Goal: Find specific fact: Find specific fact

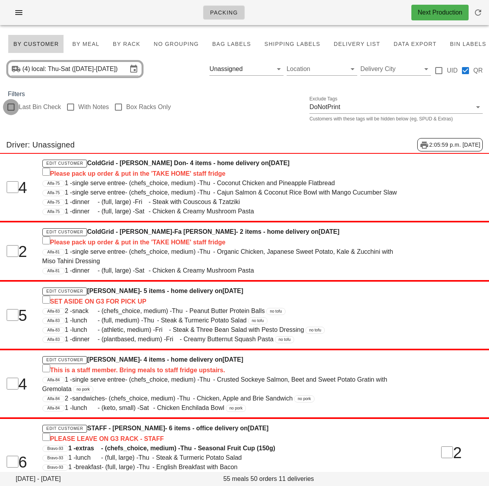
click at [9, 104] on div at bounding box center [10, 106] width 13 height 13
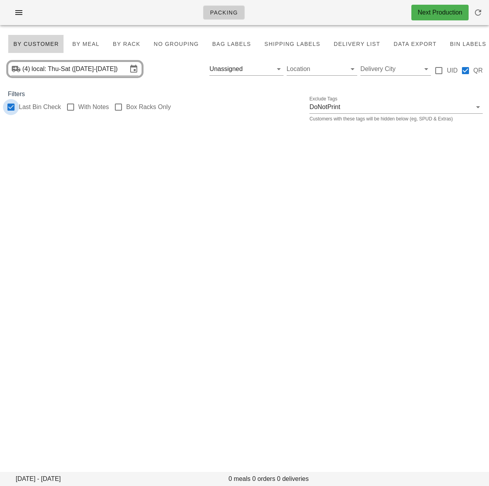
checkbox input "true"
click at [268, 69] on button "Clear Filter by driver" at bounding box center [267, 68] width 9 height 9
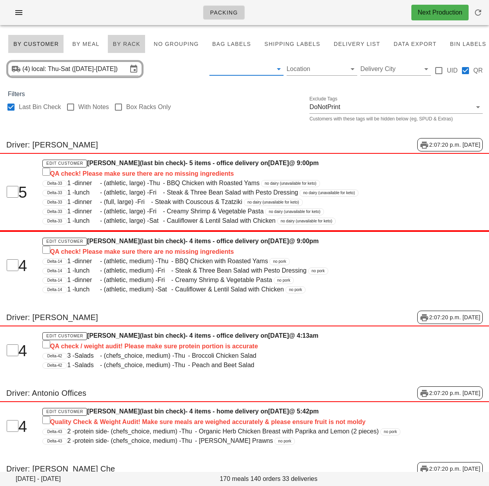
click at [127, 42] on span "By Rack" at bounding box center [127, 44] width 28 height 6
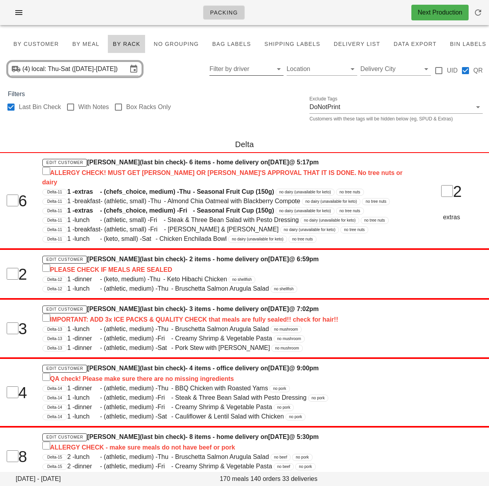
click at [217, 102] on div "Last Bin Check With Notes Box Racks Only Exclude Tags DoNotPrint Customers with…" at bounding box center [244, 111] width 489 height 25
click at [227, 114] on div "Last Bin Check With Notes Box Racks Only Exclude Tags DoNotPrint Customers with…" at bounding box center [244, 111] width 489 height 25
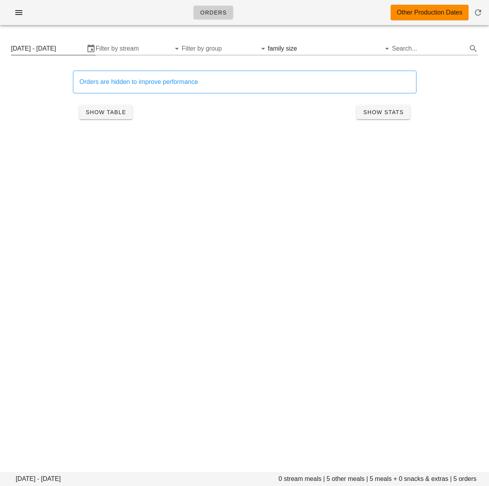
click at [56, 47] on input "[DATE] - [DATE]" at bounding box center [48, 48] width 74 height 13
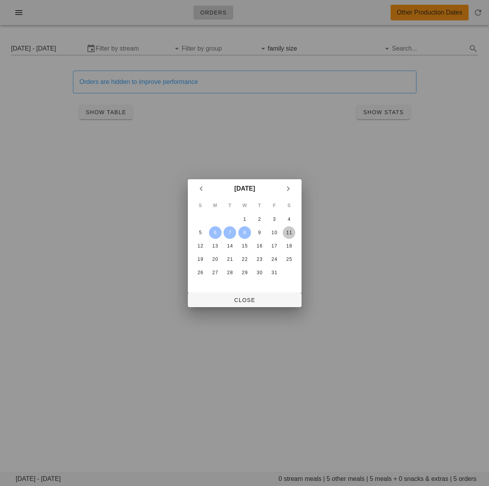
click at [287, 233] on div "11" at bounding box center [289, 232] width 13 height 5
drag, startPoint x: 264, startPoint y: 232, endPoint x: 266, endPoint y: 245, distance: 13.0
click at [264, 232] on div "9" at bounding box center [259, 232] width 13 height 5
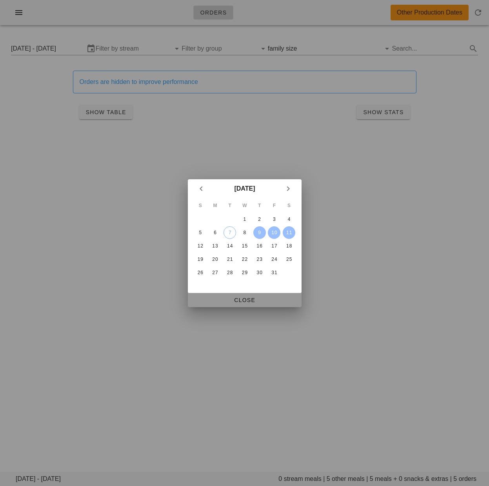
click at [254, 293] on button "Close" at bounding box center [245, 300] width 114 height 14
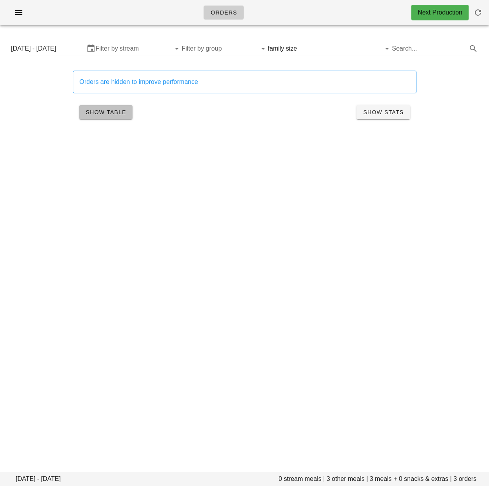
click at [98, 114] on span "Show Table" at bounding box center [105, 112] width 41 height 6
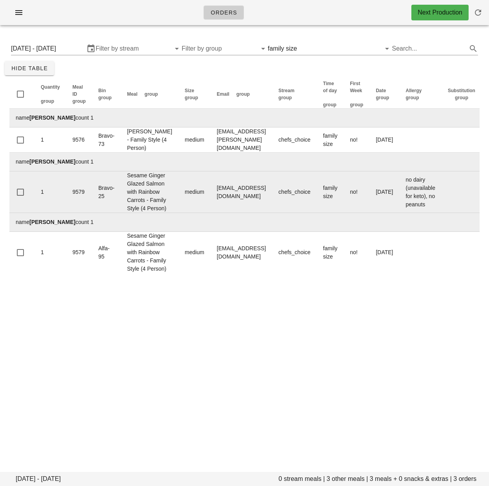
scroll to position [0, 0]
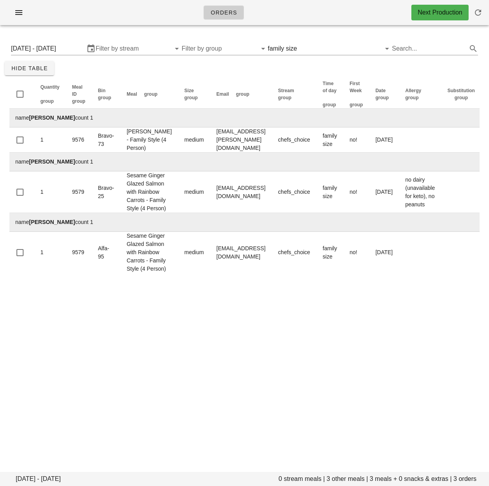
click at [246, 432] on div "Orders Next Production Thursday October 9 - Saturday October 11 0 stream meals …" at bounding box center [244, 243] width 489 height 486
click at [328, 50] on input "text" at bounding box center [333, 48] width 71 height 13
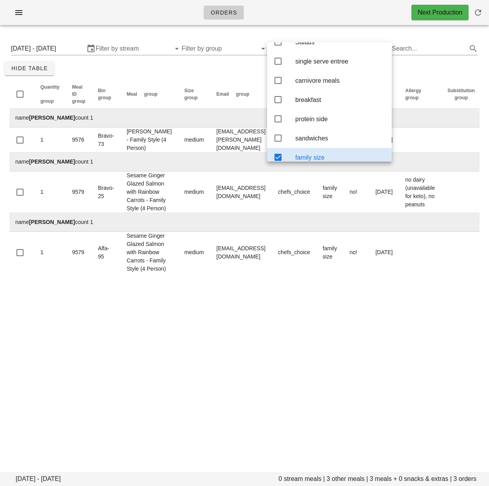
scroll to position [6, 0]
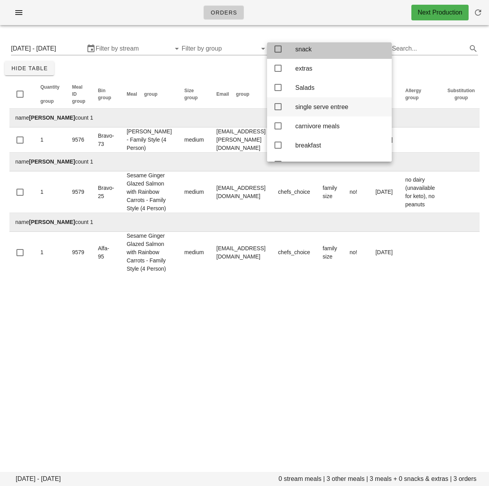
drag, startPoint x: 276, startPoint y: 50, endPoint x: 294, endPoint y: 102, distance: 55.3
click at [276, 49] on icon at bounding box center [277, 48] width 9 height 9
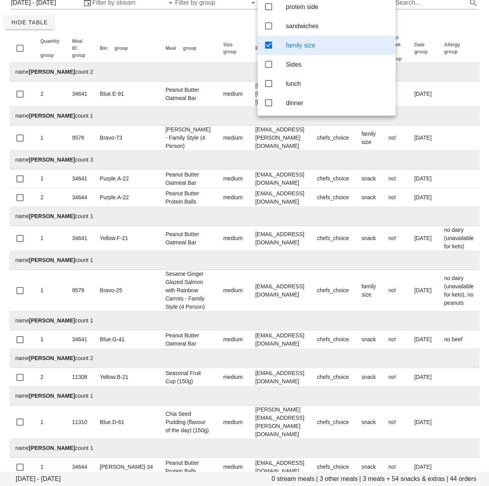
scroll to position [50, 0]
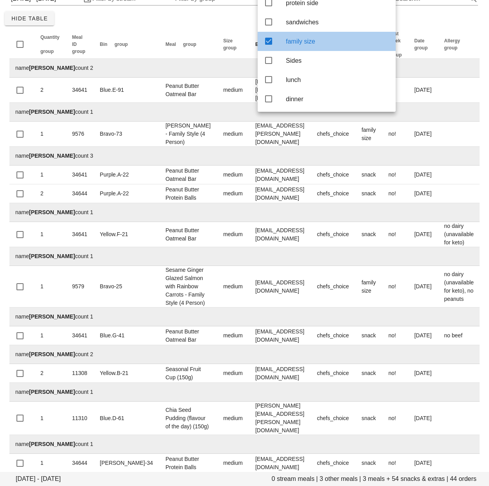
drag, startPoint x: 267, startPoint y: 37, endPoint x: 263, endPoint y: 36, distance: 4.0
click at [267, 37] on icon at bounding box center [268, 40] width 9 height 9
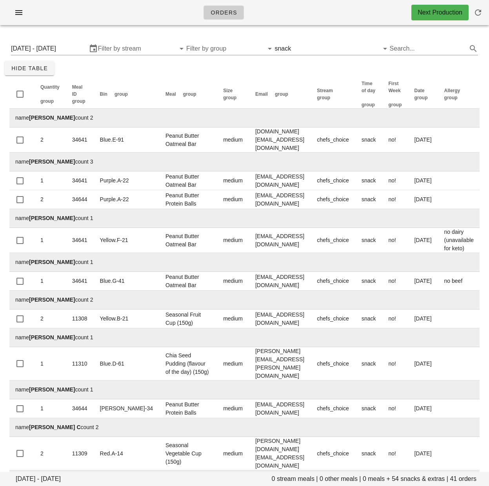
click at [410, 50] on input "Search..." at bounding box center [428, 48] width 76 height 13
paste input "Chicken, Apple and Brie Sandwich"
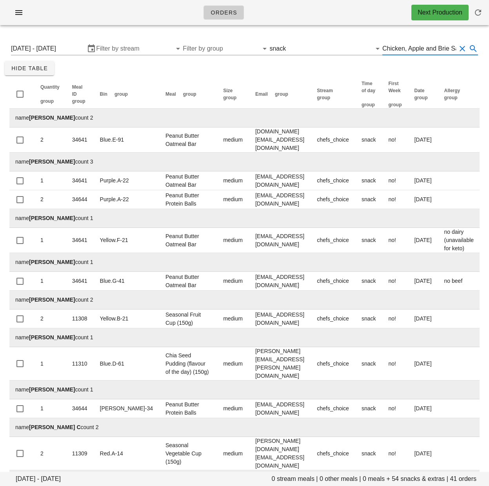
scroll to position [0, 23]
click at [365, 49] on button "Clear Filter by tod" at bounding box center [366, 48] width 9 height 9
type input "Chicken, Apple and Brie Sandwich"
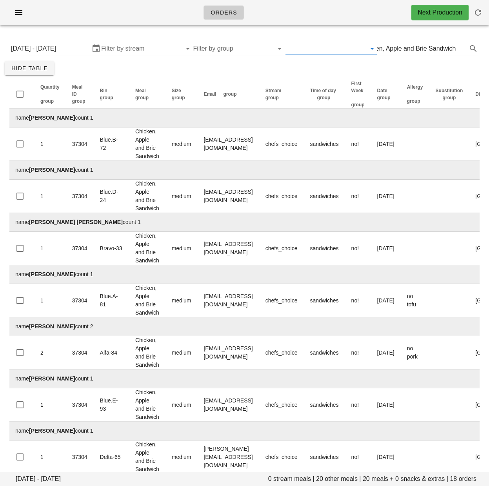
scroll to position [0, 19]
click at [58, 49] on input "[DATE] - [DATE]" at bounding box center [50, 48] width 79 height 13
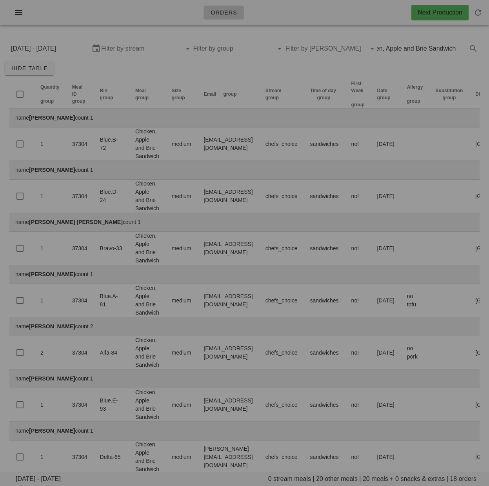
scroll to position [0, 18]
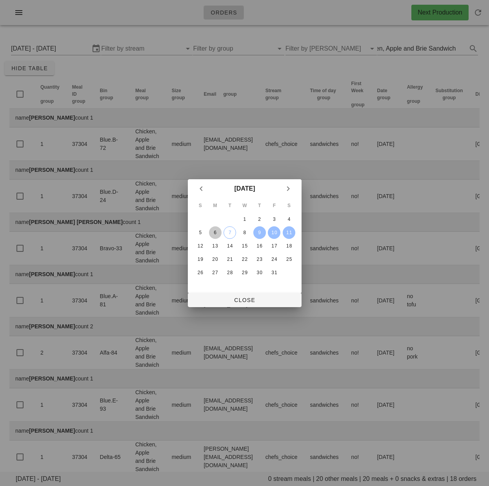
click at [214, 231] on div "6" at bounding box center [215, 232] width 13 height 5
click at [288, 233] on div "11" at bounding box center [289, 232] width 13 height 5
click at [271, 295] on button "Close" at bounding box center [245, 300] width 114 height 14
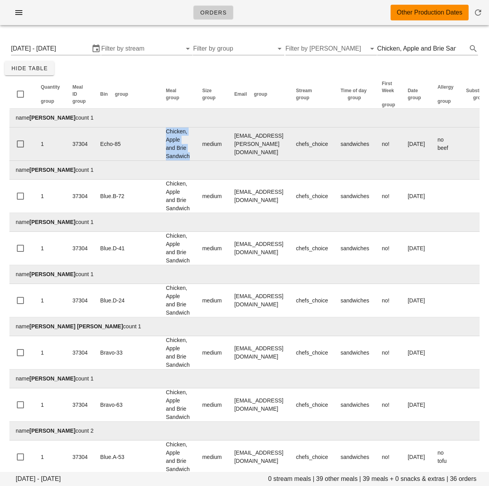
drag, startPoint x: 169, startPoint y: 156, endPoint x: 131, endPoint y: 135, distance: 43.7
click at [160, 133] on td "Chicken, Apple and Brie Sandwich" at bounding box center [178, 143] width 36 height 33
copy td "Chicken, Apple and Brie Sandwich"
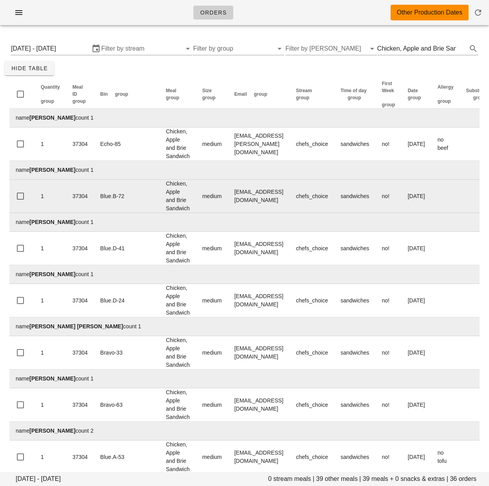
click at [228, 207] on td "amandasisko@gmail.com" at bounding box center [259, 196] width 62 height 33
drag, startPoint x: 210, startPoint y: 198, endPoint x: 283, endPoint y: 198, distance: 73.3
click at [285, 197] on td "amandasisko@gmail.com" at bounding box center [259, 196] width 62 height 33
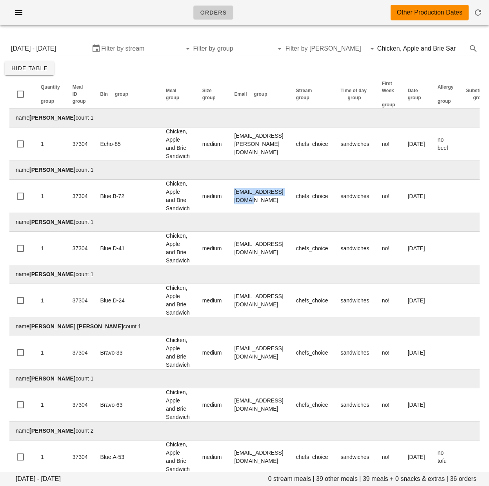
copy td "amandasisko@gmail.com"
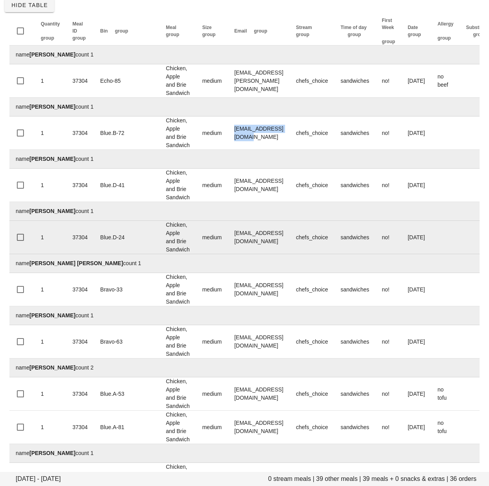
scroll to position [65, 0]
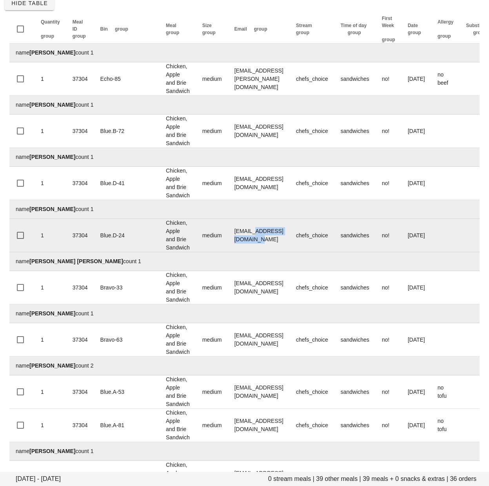
drag, startPoint x: 275, startPoint y: 238, endPoint x: 229, endPoint y: 238, distance: 46.3
click at [229, 238] on td "ceciberlanga@hotmail.com" at bounding box center [259, 235] width 62 height 33
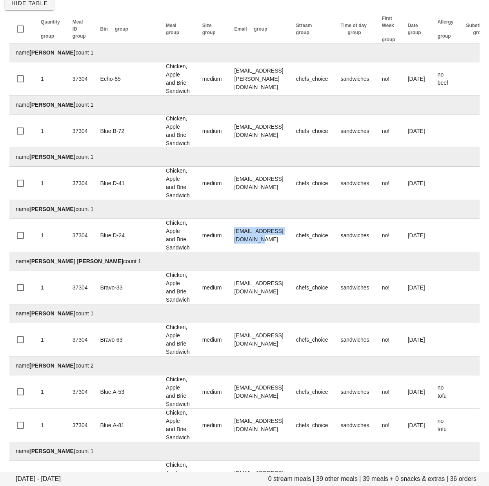
drag, startPoint x: 281, startPoint y: 236, endPoint x: 98, endPoint y: 254, distance: 184.0
click at [228, 239] on td "ceciberlanga@hotmail.com" at bounding box center [259, 235] width 62 height 33
copy td "ceciberlanga@hotmail.com"
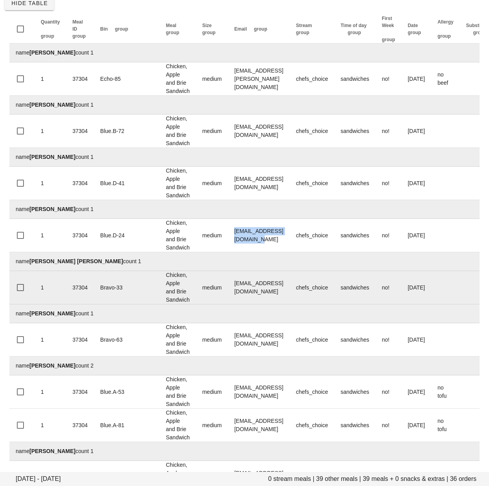
click at [274, 285] on td "thirstyrobot@gmail.com" at bounding box center [259, 287] width 62 height 33
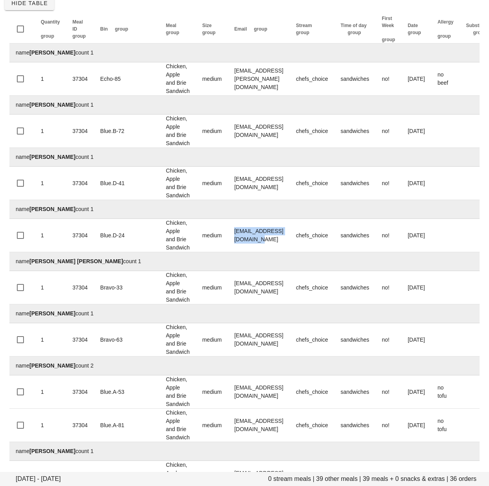
scroll to position [88, 0]
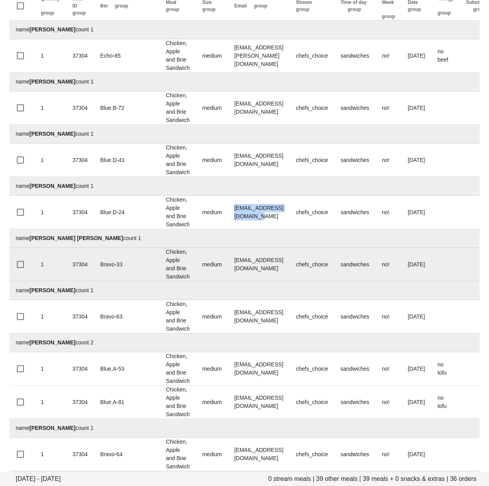
drag, startPoint x: 267, startPoint y: 287, endPoint x: 209, endPoint y: 265, distance: 62.2
click at [267, 267] on td "thirstyrobot@gmail.com" at bounding box center [259, 264] width 62 height 33
drag, startPoint x: 275, startPoint y: 265, endPoint x: 210, endPoint y: 265, distance: 64.7
click at [228, 265] on td "thirstyrobot@gmail.com" at bounding box center [259, 264] width 62 height 33
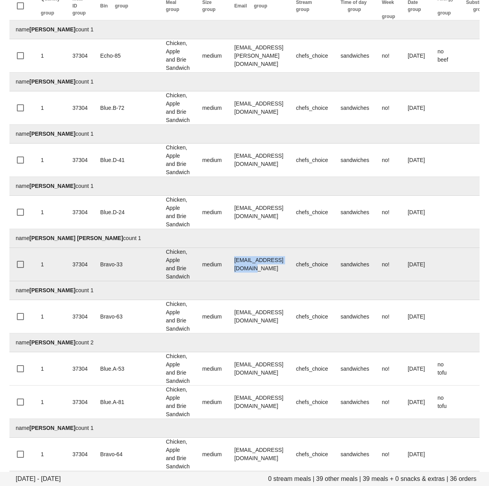
copy td "thirstyrobot@gmail.com"
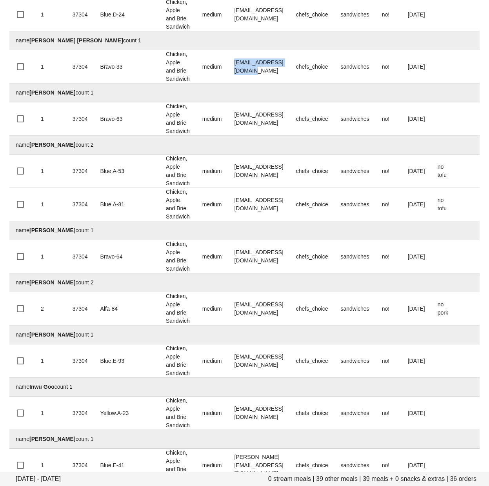
scroll to position [293, 0]
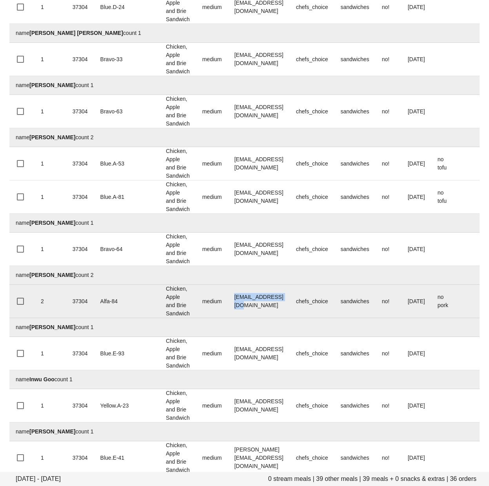
drag, startPoint x: 267, startPoint y: 304, endPoint x: 276, endPoint y: 302, distance: 8.5
click at [204, 302] on tr "2 37304 Alfa-84 Chicken, Apple and Brie Sandwich medium elin@fedfedfed.com chef…" at bounding box center [343, 301] width 668 height 33
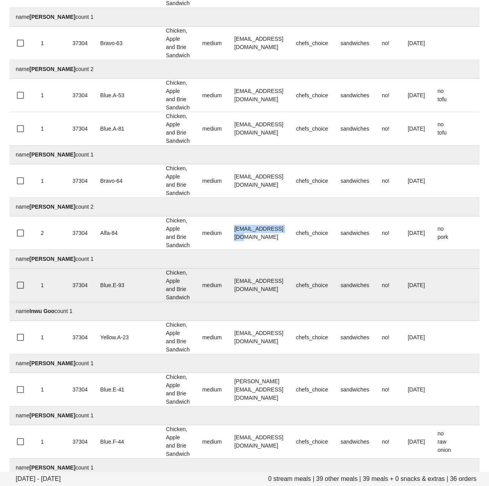
scroll to position [365, 0]
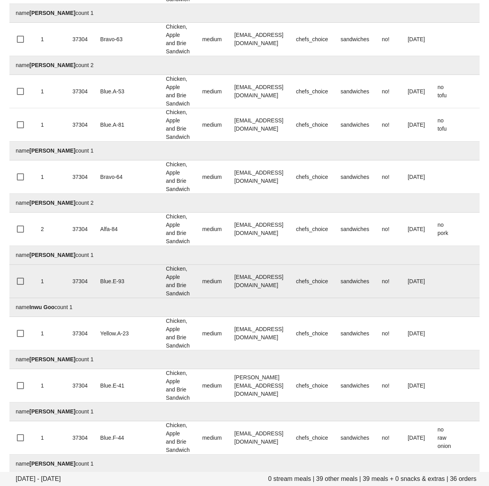
click at [266, 287] on td "haydenmusicmedia@gmail.com" at bounding box center [259, 281] width 62 height 33
drag, startPoint x: 290, startPoint y: 282, endPoint x: 209, endPoint y: 283, distance: 81.2
click at [228, 283] on td "haydenmusicmedia@gmail.com" at bounding box center [259, 281] width 62 height 33
copy td "haydenmusicmedia@gmail.com"
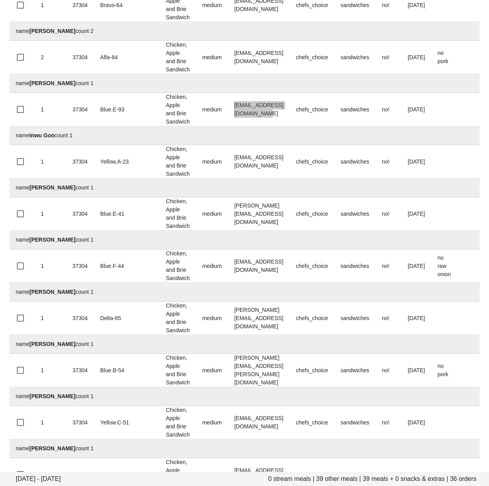
scroll to position [566, 0]
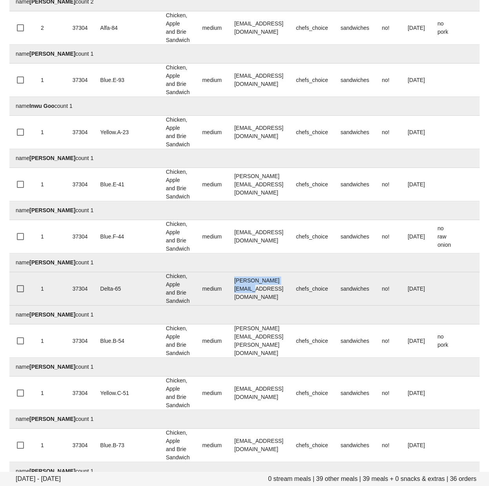
drag, startPoint x: 230, startPoint y: 292, endPoint x: 211, endPoint y: 291, distance: 19.2
click at [228, 291] on td "J.blanchie@gmail.com" at bounding box center [259, 288] width 62 height 33
copy td "J.blanchie@gmail.com"
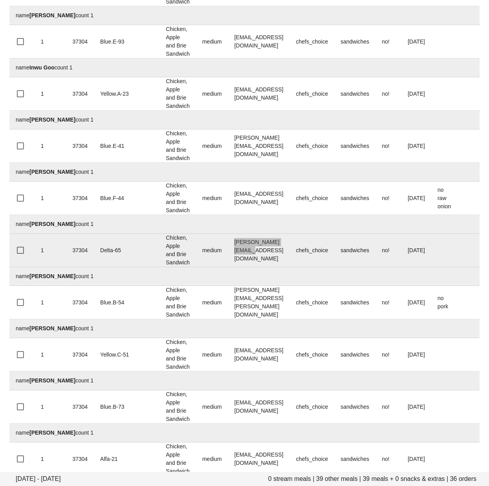
scroll to position [622, 0]
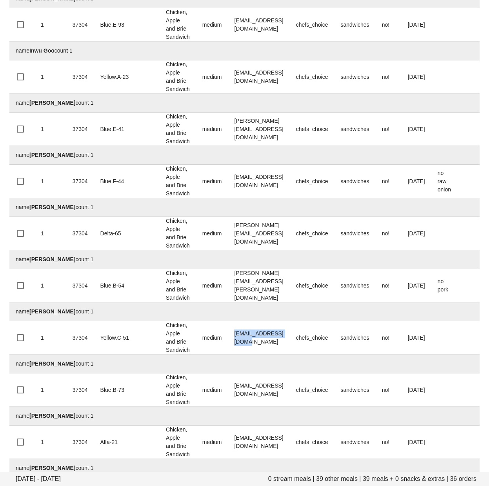
drag, startPoint x: 267, startPoint y: 338, endPoint x: 16, endPoint y: 316, distance: 251.5
click at [228, 339] on td "a.linkutis@gmail.com" at bounding box center [259, 337] width 62 height 33
copy td "a.linkutis@gmail.com"
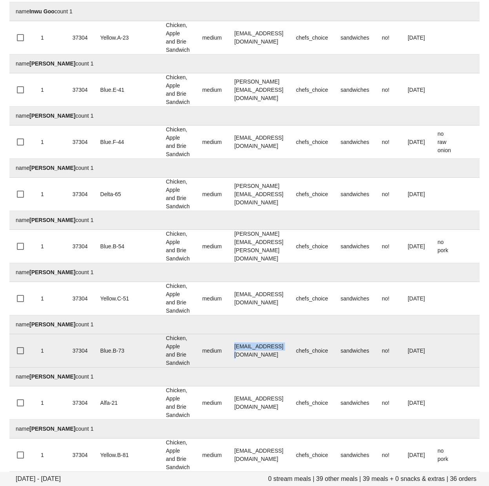
drag, startPoint x: 266, startPoint y: 351, endPoint x: 209, endPoint y: 350, distance: 56.8
click at [228, 350] on td "juncur@gmail.com" at bounding box center [259, 350] width 62 height 33
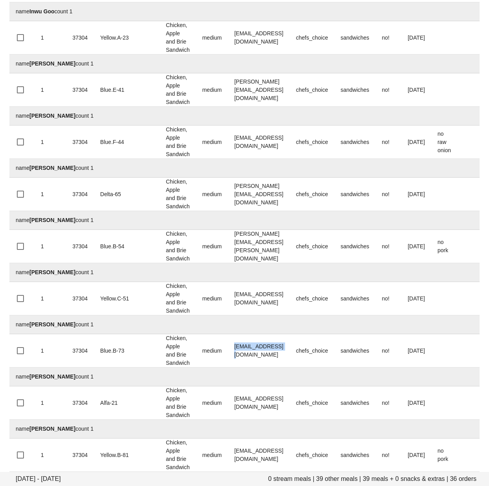
copy td "juncur@gmail.com"
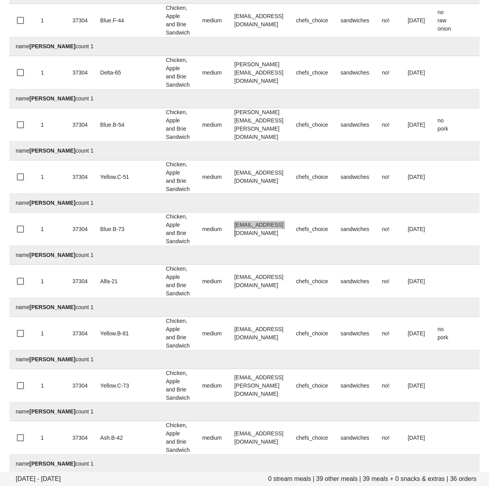
scroll to position [815, 0]
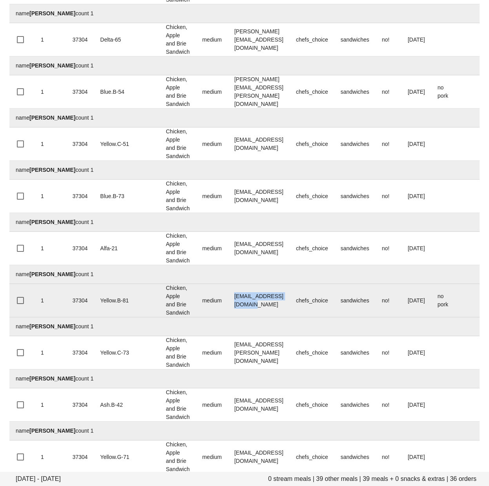
drag, startPoint x: 255, startPoint y: 301, endPoint x: 211, endPoint y: 303, distance: 43.9
click at [228, 303] on td "thaophuong62@gmail.com" at bounding box center [259, 300] width 62 height 33
copy td "thaophuong62@gmail.com"
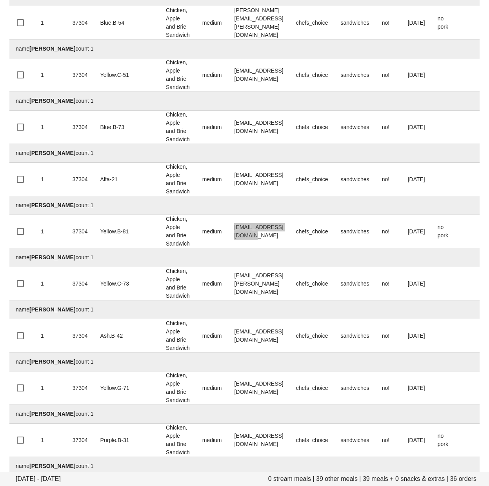
scroll to position [893, 0]
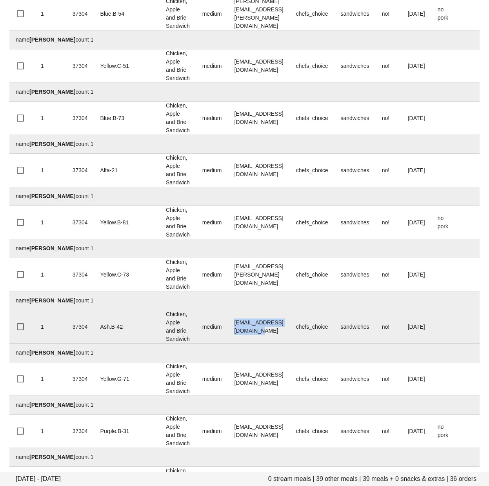
drag, startPoint x: 276, startPoint y: 329, endPoint x: 214, endPoint y: 329, distance: 61.9
click at [228, 327] on td "angiesimpson66@gmail.com" at bounding box center [259, 326] width 62 height 33
copy td "angiesimpson66@gmail.com"
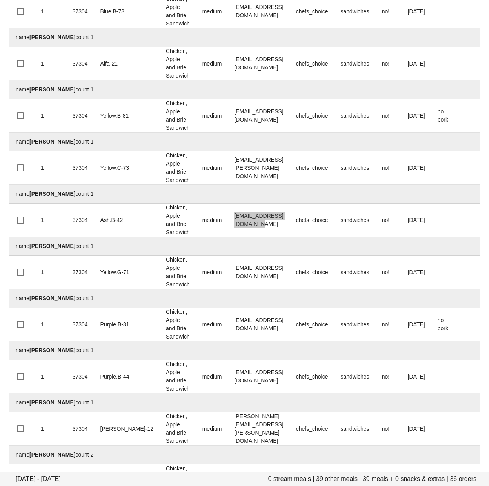
scroll to position [1013, 0]
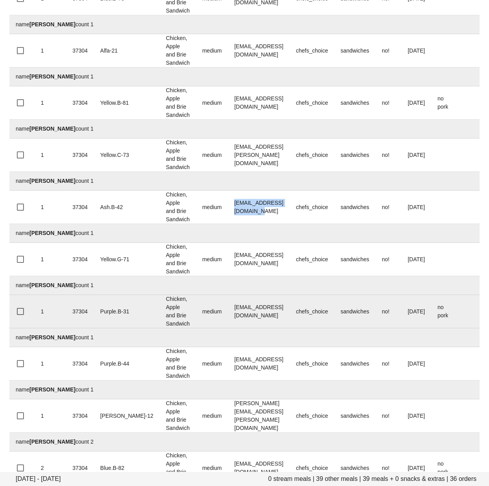
drag, startPoint x: 301, startPoint y: 312, endPoint x: 210, endPoint y: 312, distance: 90.9
click at [228, 312] on td "Fed.immortal441@simplelogin.com" at bounding box center [259, 311] width 62 height 33
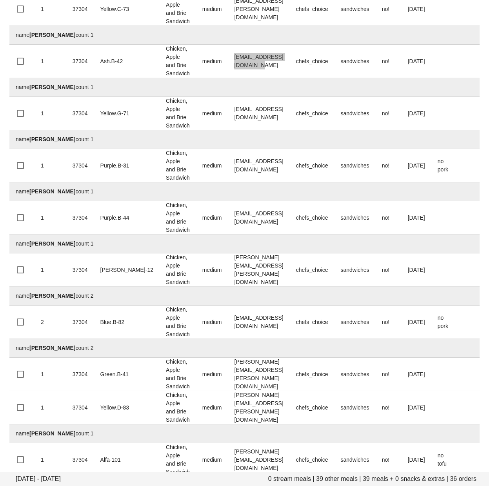
scroll to position [1172, 0]
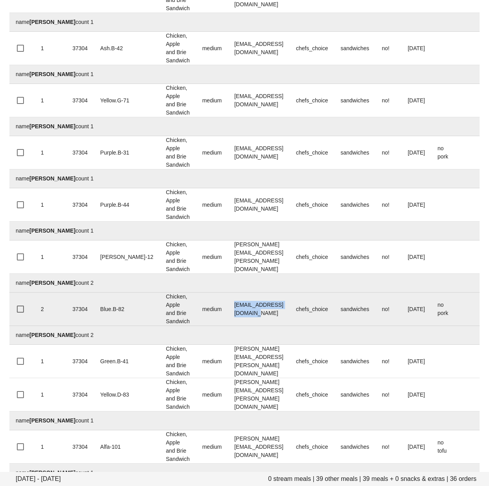
drag, startPoint x: 280, startPoint y: 309, endPoint x: 205, endPoint y: 310, distance: 75.3
click at [228, 310] on td "shirleychu405@gmail.com" at bounding box center [259, 308] width 62 height 33
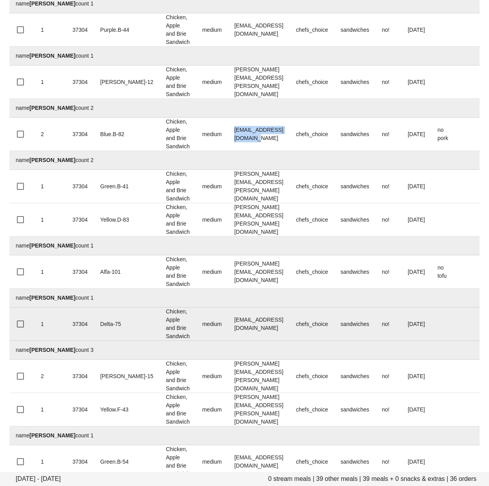
scroll to position [1352, 0]
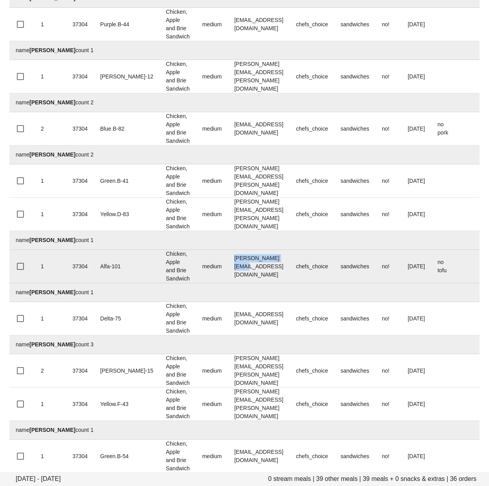
drag, startPoint x: 260, startPoint y: 269, endPoint x: 206, endPoint y: 267, distance: 54.1
click at [228, 267] on td "s.wilson@telus.net" at bounding box center [259, 266] width 62 height 33
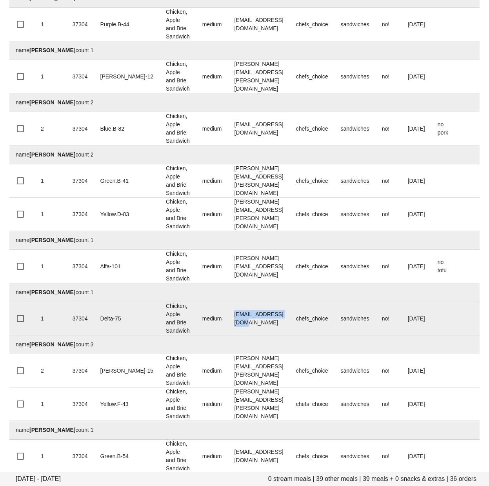
drag, startPoint x: 256, startPoint y: 317, endPoint x: 204, endPoint y: 318, distance: 52.2
click at [204, 318] on tr "1 37304 Delta-75 Chicken, Apple and Brie Sandwich medium tparrales@proton.me ch…" at bounding box center [343, 318] width 668 height 33
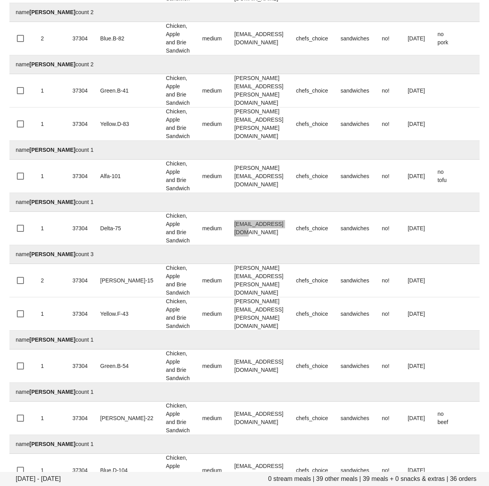
scroll to position [1453, 0]
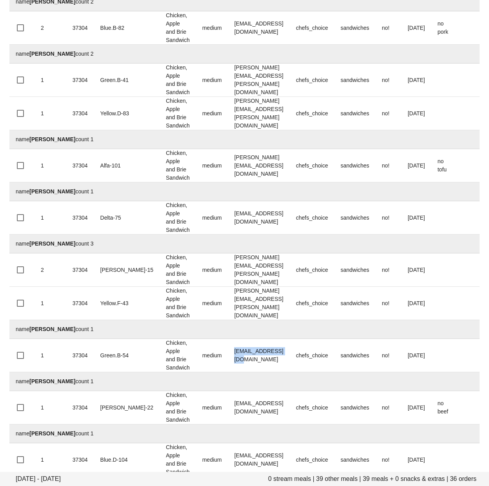
drag, startPoint x: 240, startPoint y: 357, endPoint x: 3, endPoint y: 356, distance: 236.8
click at [228, 358] on td "billymah@gmail.com" at bounding box center [259, 355] width 62 height 33
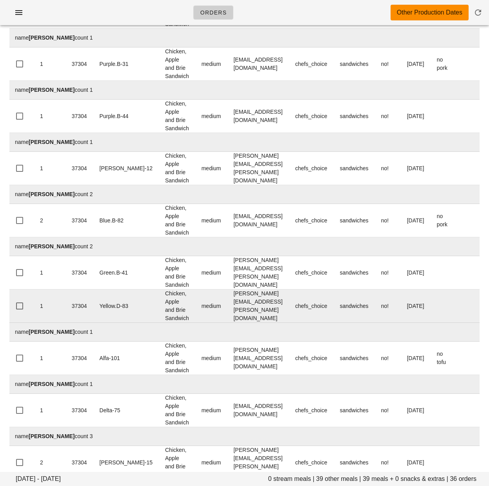
scroll to position [1229, 0]
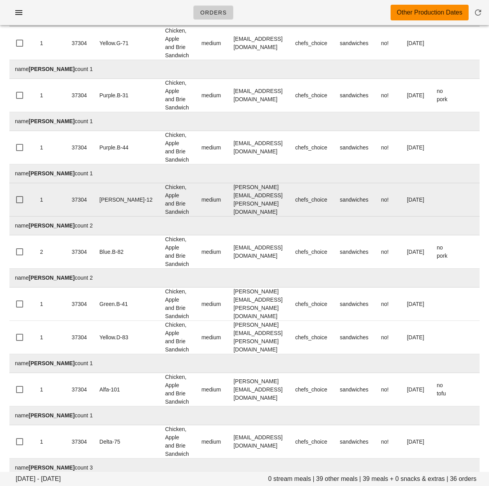
click at [289, 200] on td "sean.corbett@collingwood.org" at bounding box center [258, 199] width 62 height 33
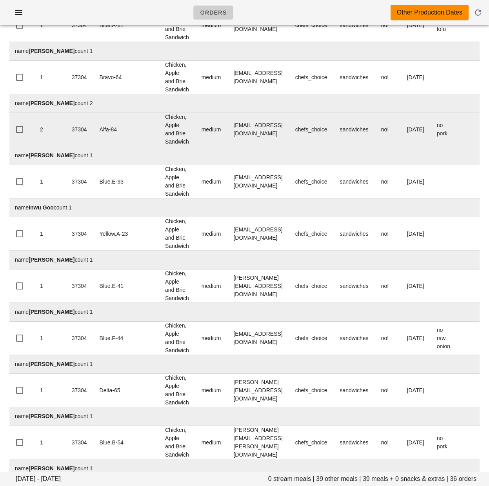
scroll to position [463, 0]
